Goal: Information Seeking & Learning: Learn about a topic

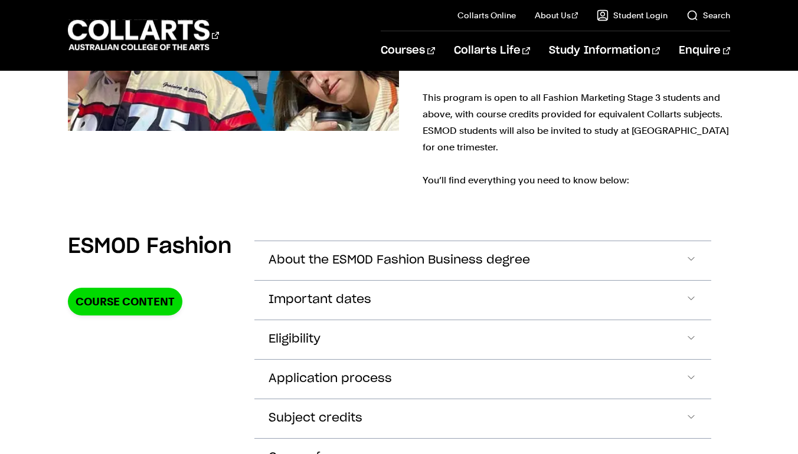
scroll to position [2884, 0]
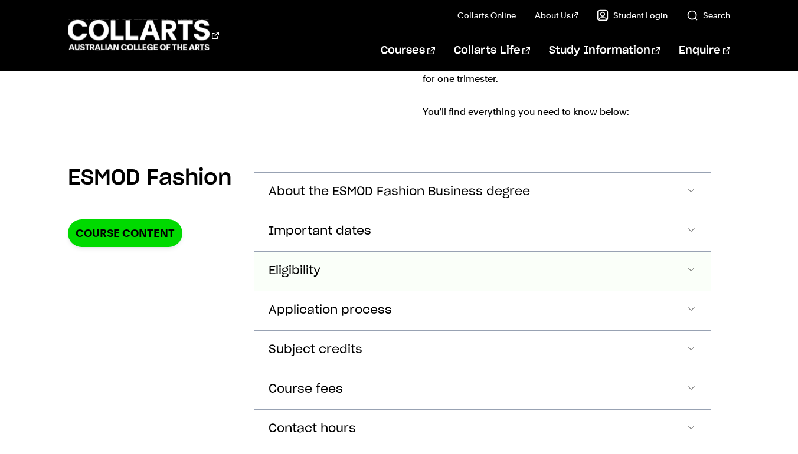
click at [393, 252] on button "Eligibility" at bounding box center [482, 271] width 457 height 39
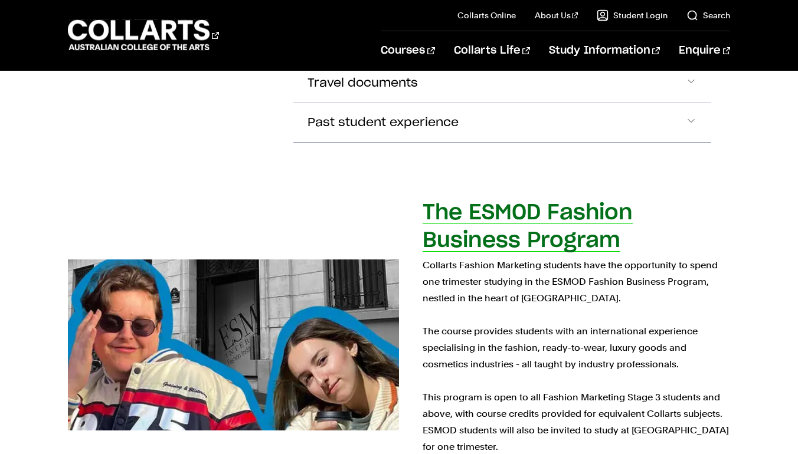
scroll to position [2513, 0]
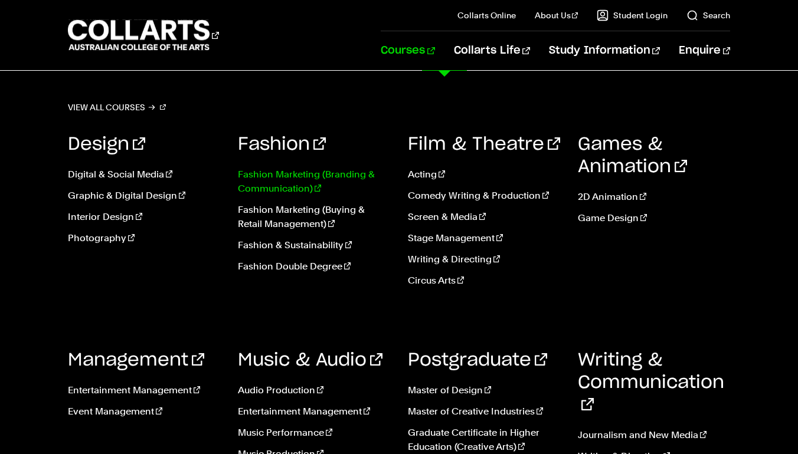
click at [251, 183] on link "Fashion Marketing (Branding & Communication)" at bounding box center [314, 182] width 152 height 28
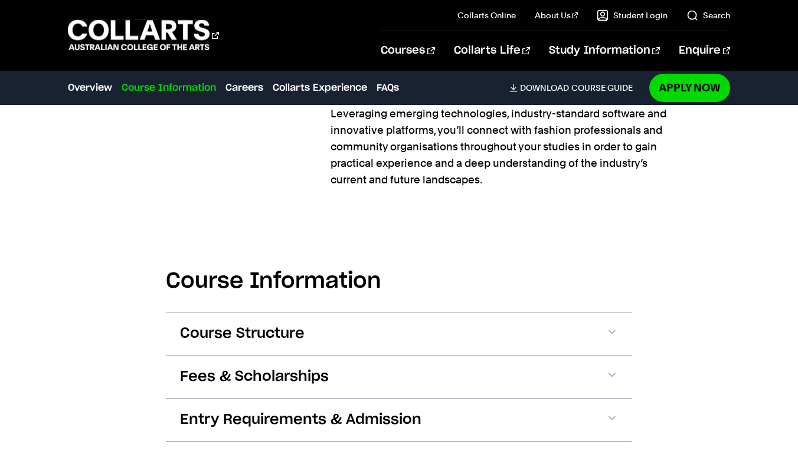
scroll to position [1228, 0]
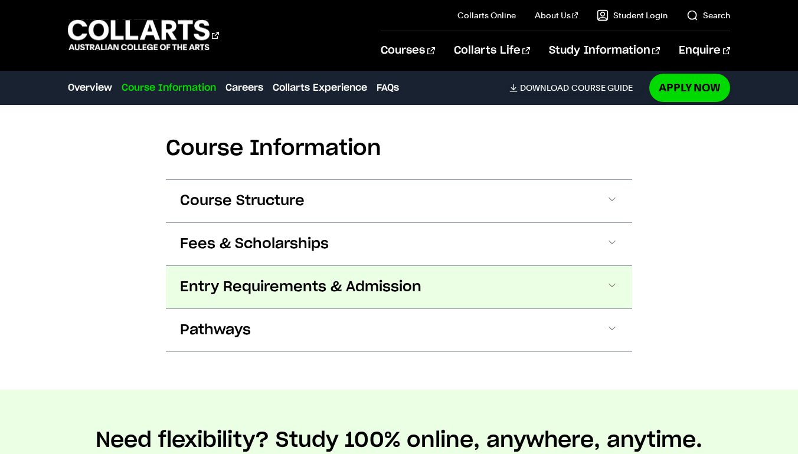
click at [323, 288] on span "Entry Requirements & Admission" at bounding box center [300, 287] width 241 height 19
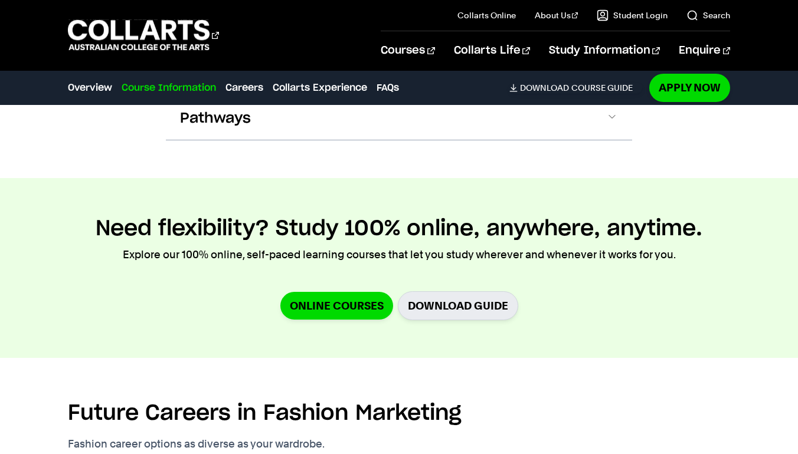
scroll to position [1623, 0]
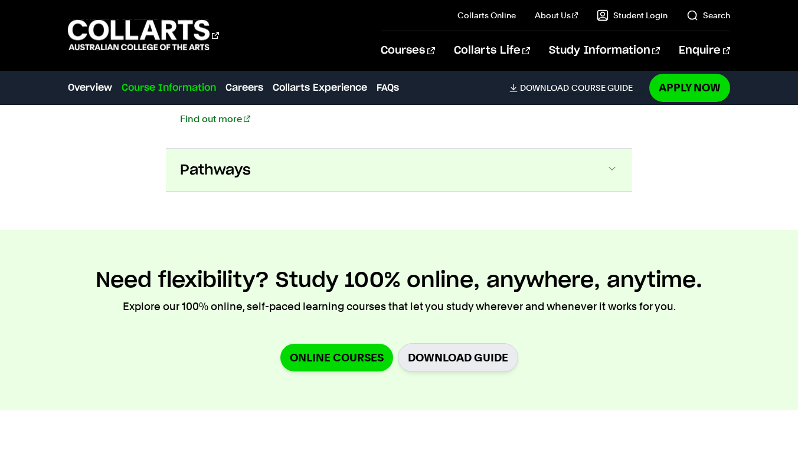
click at [281, 165] on button "Pathways" at bounding box center [399, 170] width 466 height 42
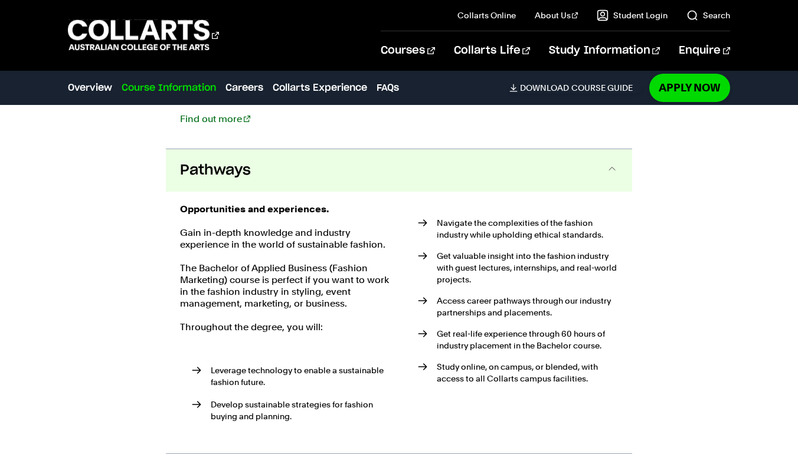
scroll to position [1666, 0]
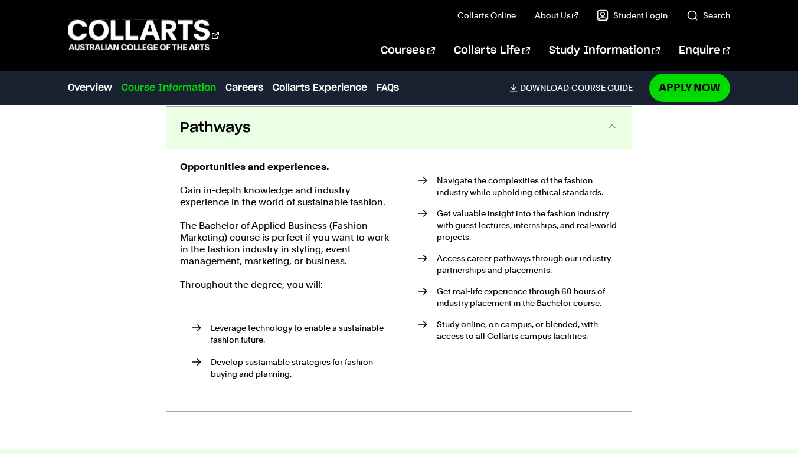
click at [268, 130] on button "Pathways" at bounding box center [399, 128] width 466 height 42
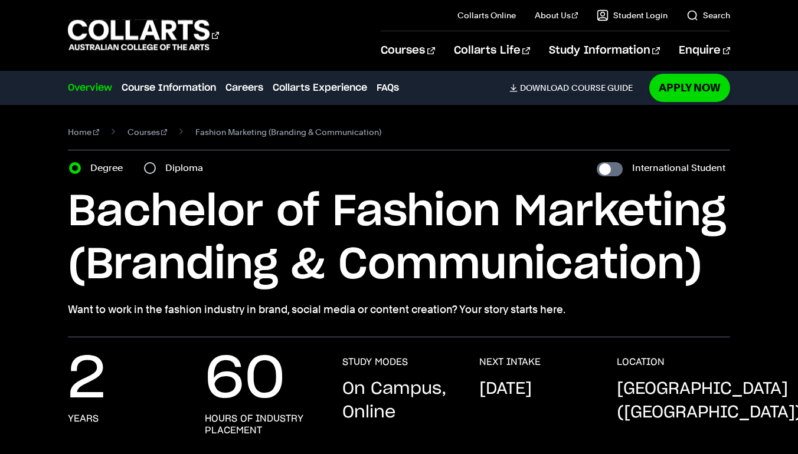
scroll to position [0, 0]
click at [154, 169] on input "Diploma" at bounding box center [150, 168] width 12 height 12
radio input "true"
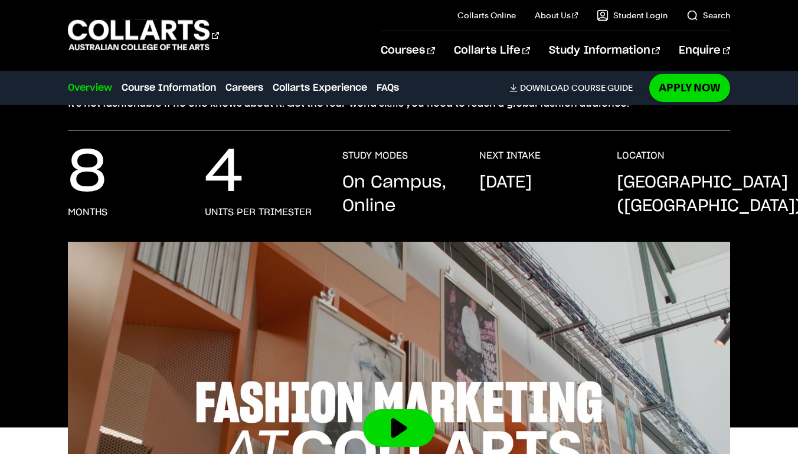
scroll to position [152, 0]
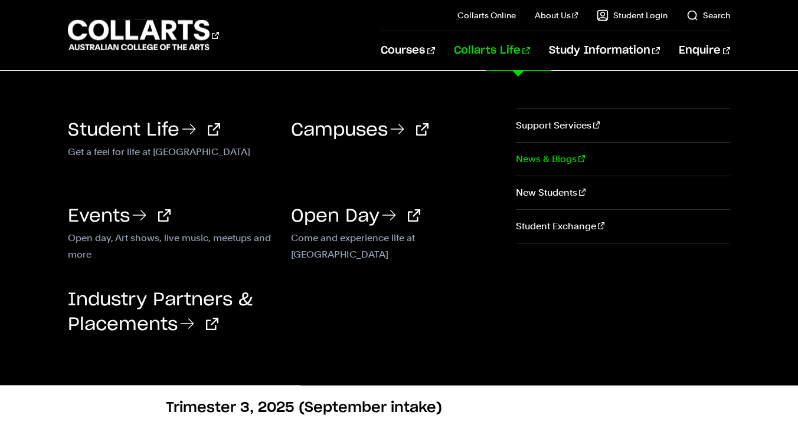
scroll to position [196, 0]
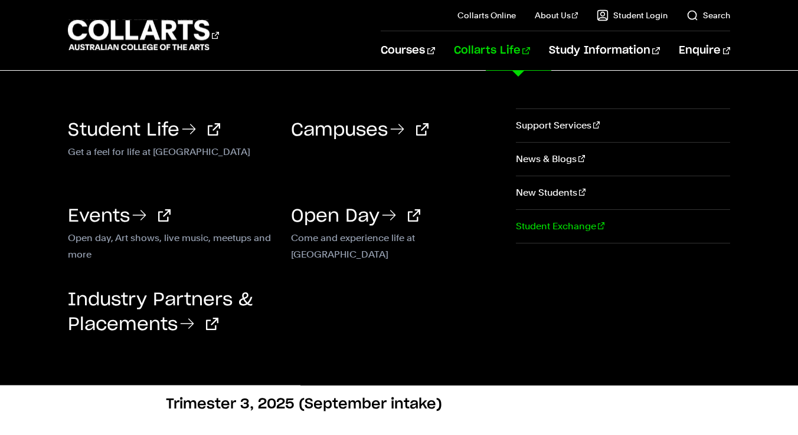
click at [551, 229] on link "Student Exchange" at bounding box center [623, 226] width 214 height 33
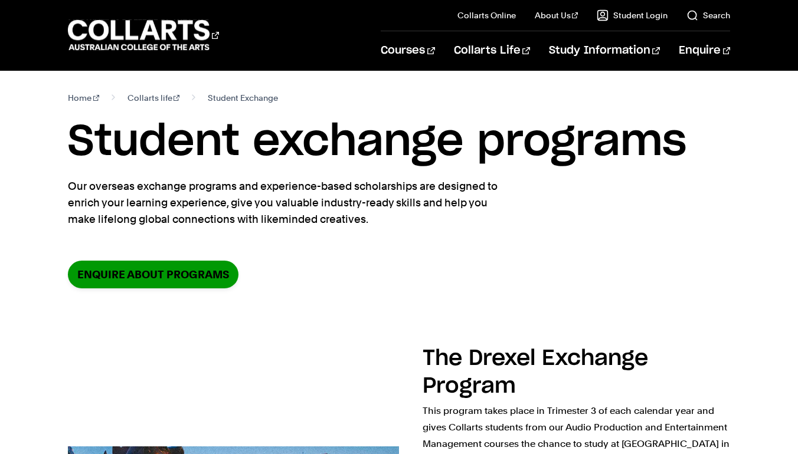
click at [169, 279] on link "Enquire about programs" at bounding box center [153, 275] width 170 height 28
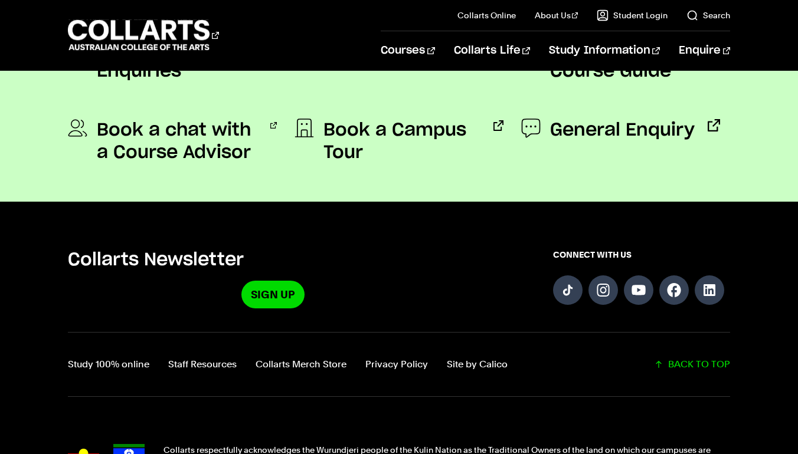
scroll to position [1097, 0]
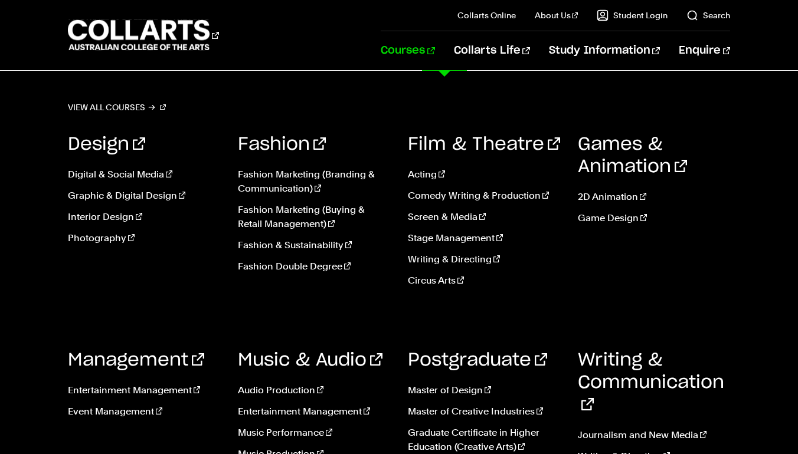
drag, startPoint x: 590, startPoint y: 244, endPoint x: 589, endPoint y: 225, distance: 18.9
click at [589, 225] on div "Games & Animation 2D Animation Game Design" at bounding box center [653, 215] width 152 height 198
click at [434, 46] on link "Courses" at bounding box center [407, 50] width 54 height 39
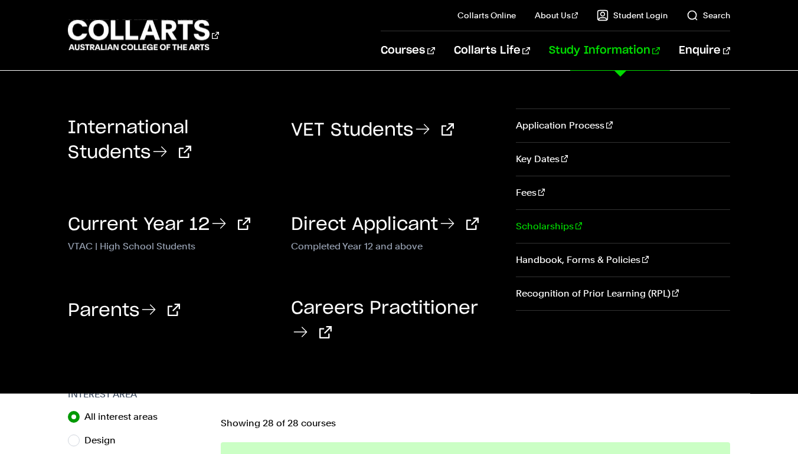
scroll to position [70, 0]
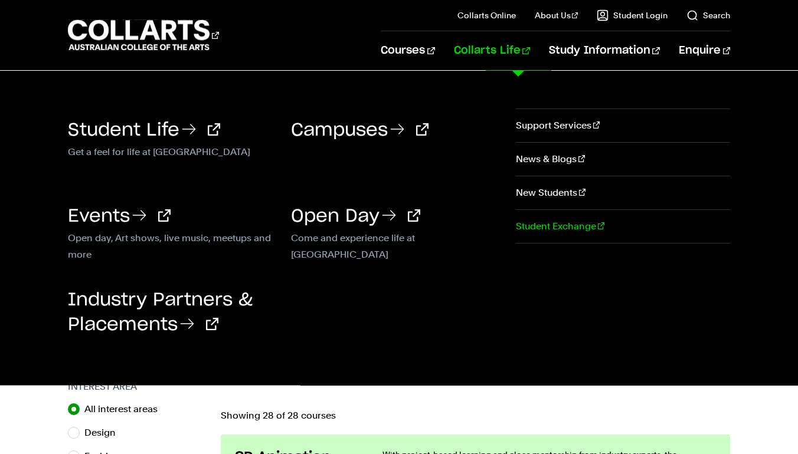
click at [534, 231] on link "Student Exchange" at bounding box center [623, 226] width 214 height 33
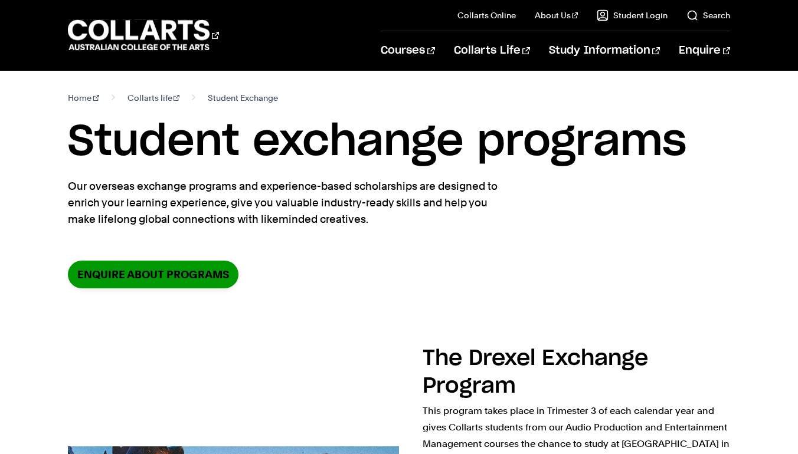
click at [105, 271] on link "Enquire about programs" at bounding box center [153, 275] width 170 height 28
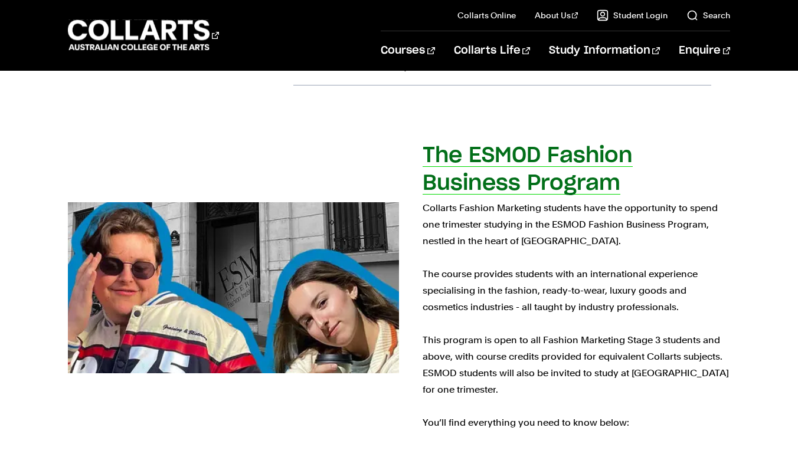
scroll to position [2575, 0]
